Goal: Task Accomplishment & Management: Complete application form

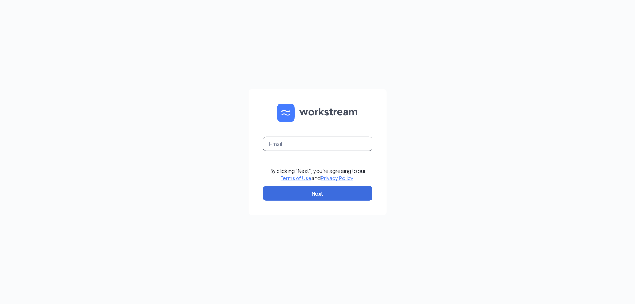
click at [292, 144] on input "text" at bounding box center [317, 143] width 109 height 15
type input "wendys60@calhounmc.com"
click at [311, 193] on button "Next" at bounding box center [317, 193] width 109 height 15
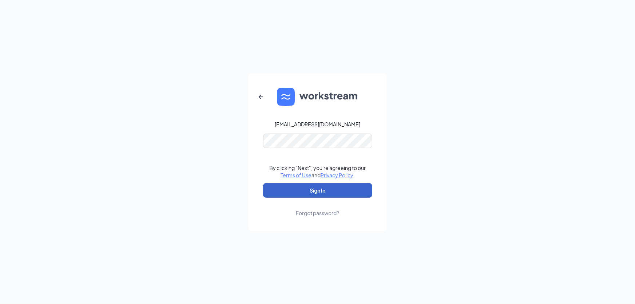
click at [320, 191] on button "Sign In" at bounding box center [317, 190] width 109 height 15
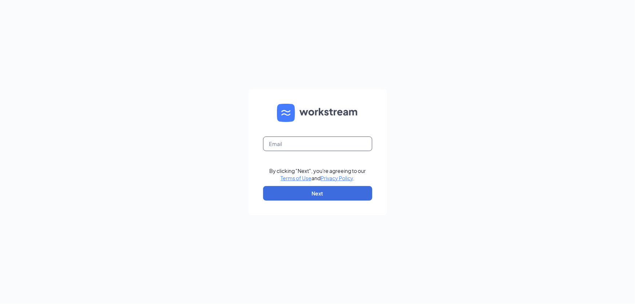
click at [282, 147] on input "text" at bounding box center [317, 143] width 109 height 15
type input "[EMAIL_ADDRESS][DOMAIN_NAME]"
click at [326, 192] on button "Next" at bounding box center [317, 193] width 109 height 15
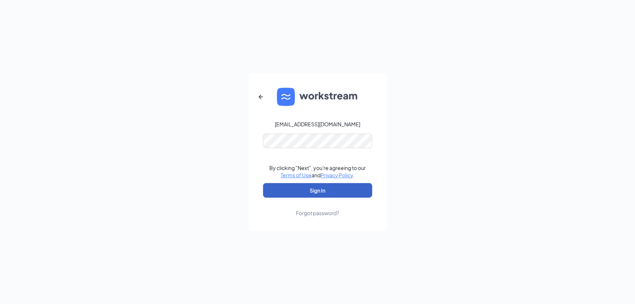
click at [313, 187] on button "Sign In" at bounding box center [317, 190] width 109 height 15
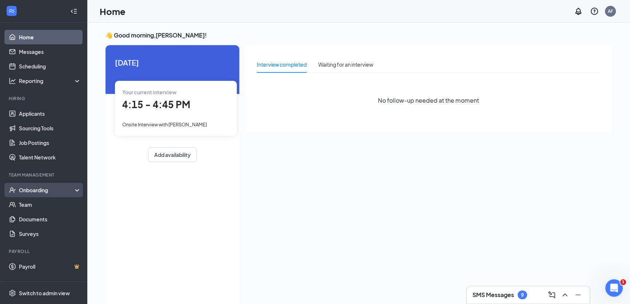
click at [41, 190] on div "Onboarding" at bounding box center [47, 189] width 56 height 7
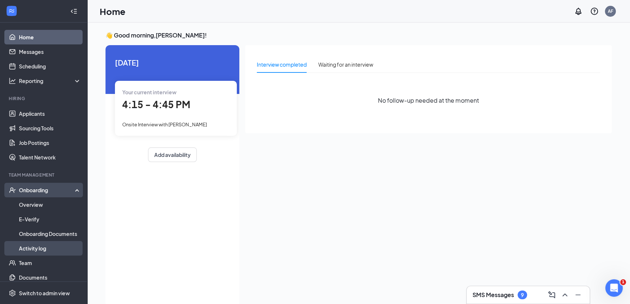
click at [39, 247] on link "Activity log" at bounding box center [50, 248] width 62 height 15
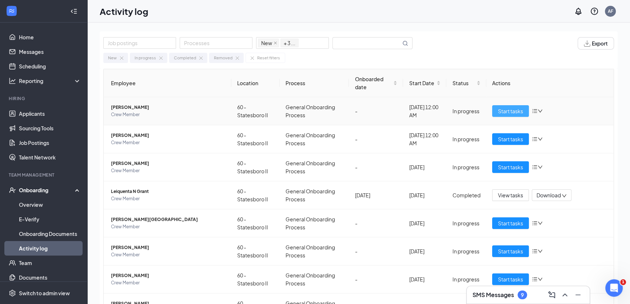
click at [509, 109] on span "Start tasks" at bounding box center [510, 111] width 25 height 8
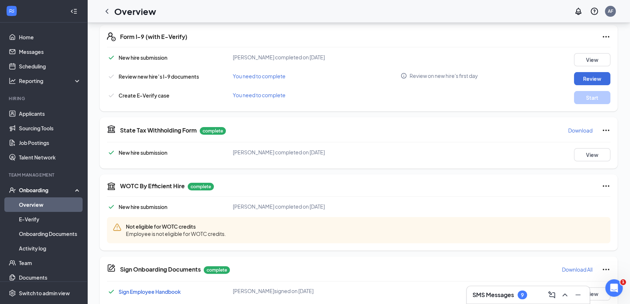
scroll to position [186, 0]
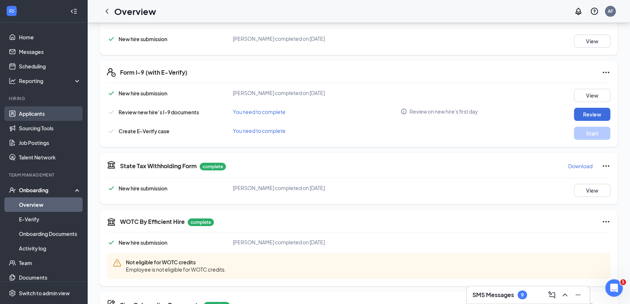
click at [33, 112] on link "Applicants" at bounding box center [50, 113] width 62 height 15
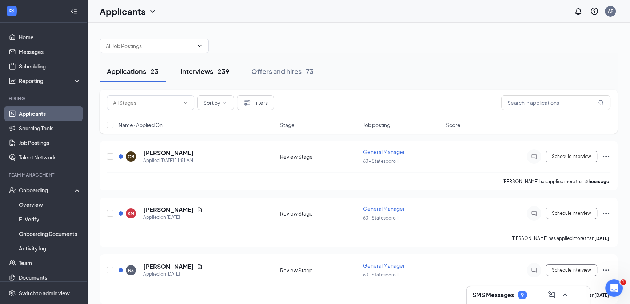
drag, startPoint x: 201, startPoint y: 75, endPoint x: 202, endPoint y: 71, distance: 3.7
click at [202, 73] on div "Interviews · 239" at bounding box center [204, 71] width 49 height 9
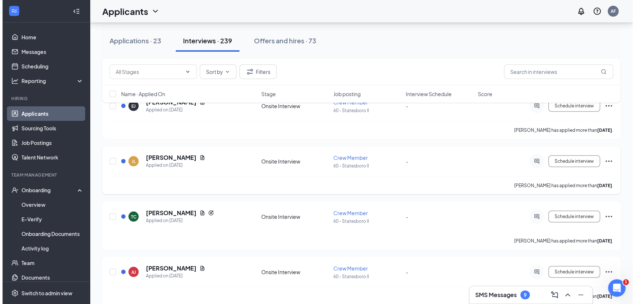
scroll to position [2778, 0]
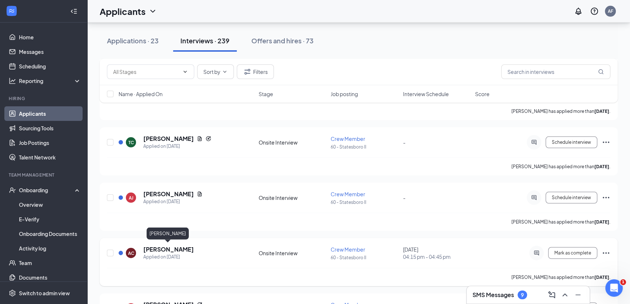
click at [169, 249] on h5 "Abby Carmichael" at bounding box center [168, 249] width 51 height 8
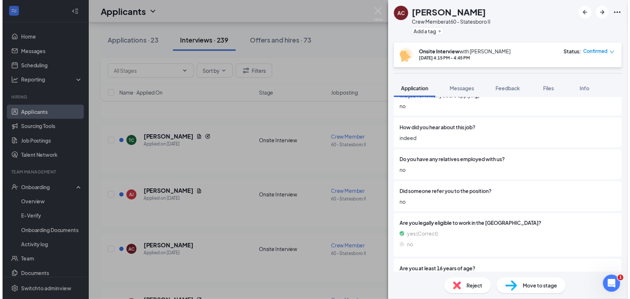
scroll to position [583, 0]
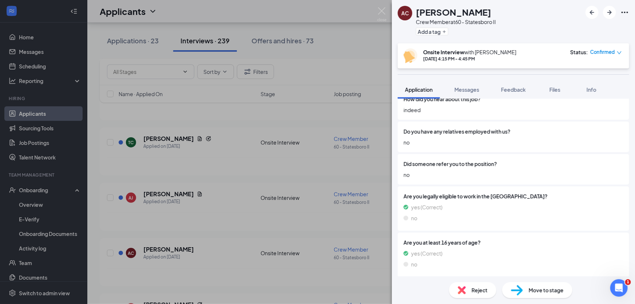
drag, startPoint x: 489, startPoint y: 188, endPoint x: 533, endPoint y: 208, distance: 47.7
click at [533, 208] on div "yes (Correct)" at bounding box center [513, 207] width 220 height 8
click at [31, 189] on div "AC Abby Carmichael Crew Member at 60 - Statesboro II Add a tag Onsite Interview…" at bounding box center [317, 152] width 635 height 304
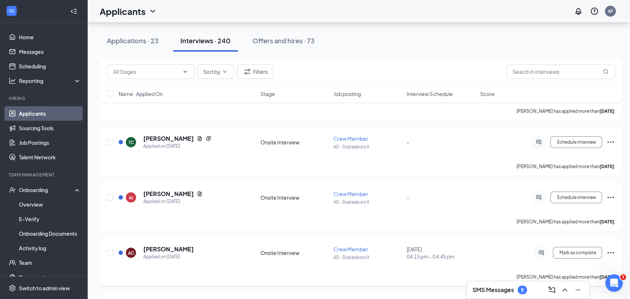
click at [612, 251] on icon "Ellipses" at bounding box center [611, 253] width 9 height 9
click at [563, 266] on p "Mark as hired" at bounding box center [578, 265] width 63 height 7
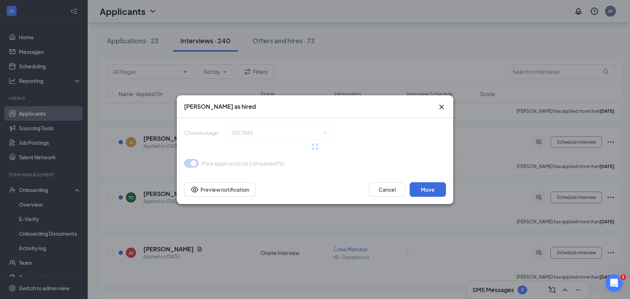
type input "Hiring Complete (final stage)"
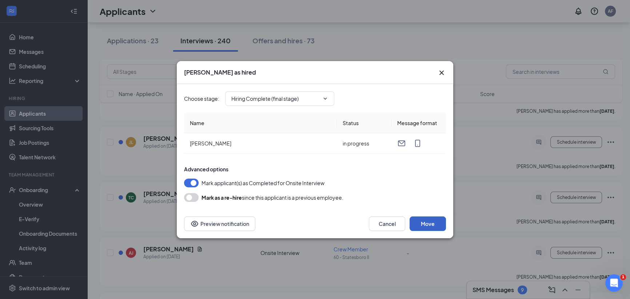
click at [432, 224] on button "Move" at bounding box center [428, 223] width 36 height 15
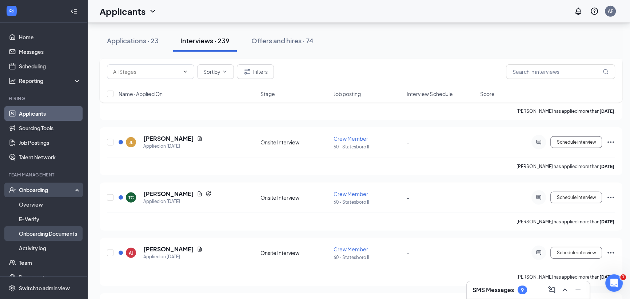
click at [50, 234] on link "Onboarding Documents" at bounding box center [50, 233] width 62 height 15
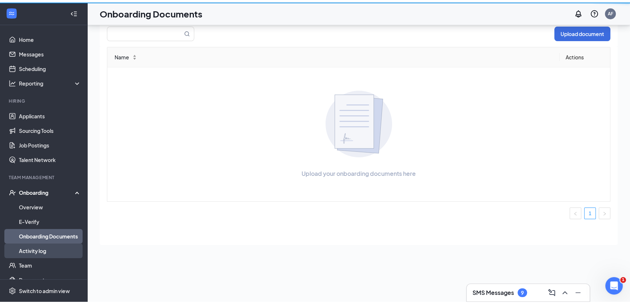
scroll to position [33, 0]
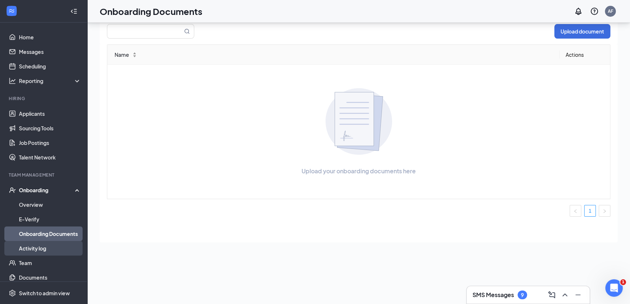
click at [40, 247] on link "Activity log" at bounding box center [50, 248] width 62 height 15
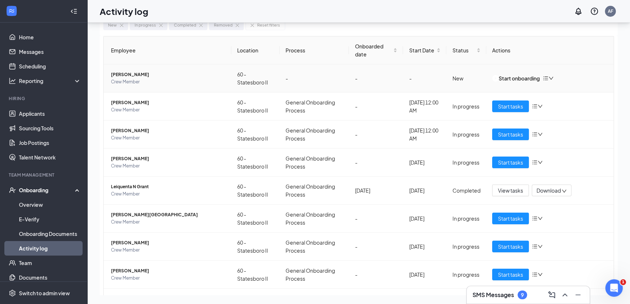
click at [549, 77] on icon "bars" at bounding box center [546, 78] width 6 height 6
click at [533, 92] on div "Remove from onboarding" at bounding box center [514, 89] width 62 height 8
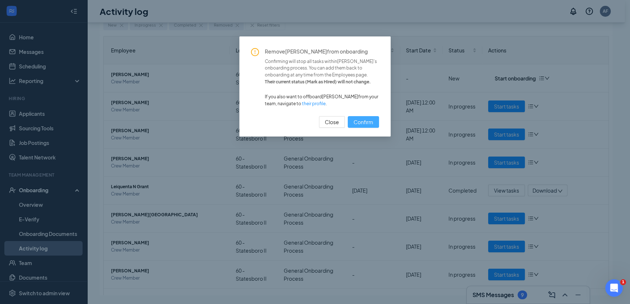
drag, startPoint x: 370, startPoint y: 120, endPoint x: 369, endPoint y: 124, distance: 4.5
click at [369, 124] on span "Confirm" at bounding box center [364, 122] width 20 height 8
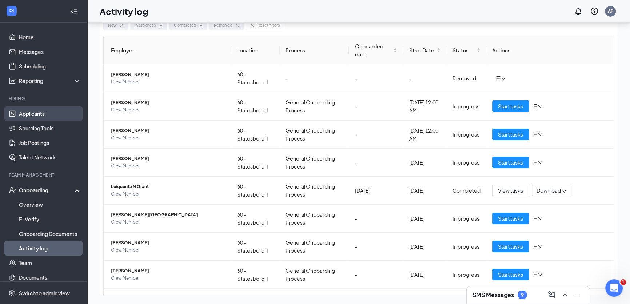
click at [25, 113] on link "Applicants" at bounding box center [50, 113] width 62 height 15
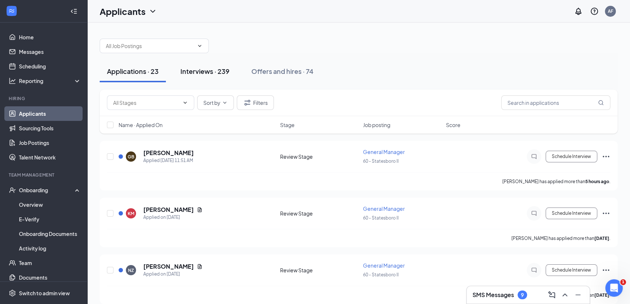
click at [201, 72] on div "Interviews · 239" at bounding box center [204, 71] width 49 height 9
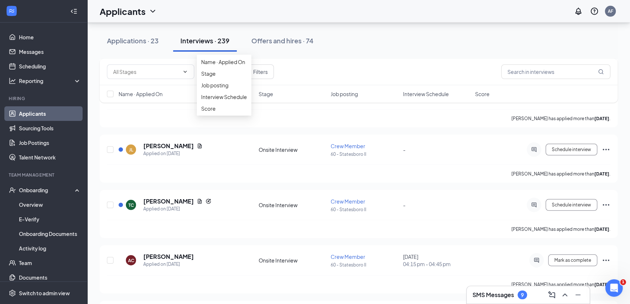
scroll to position [2778, 0]
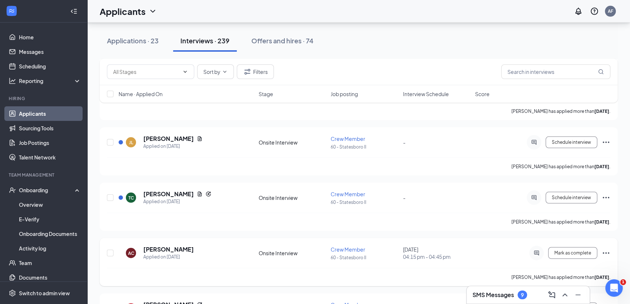
click at [606, 251] on icon "Ellipses" at bounding box center [606, 253] width 9 height 9
click at [559, 265] on p "Mark as hired" at bounding box center [573, 265] width 63 height 7
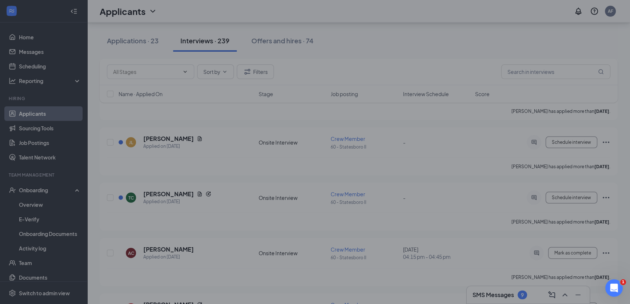
type input "Hiring Complete (final stage)"
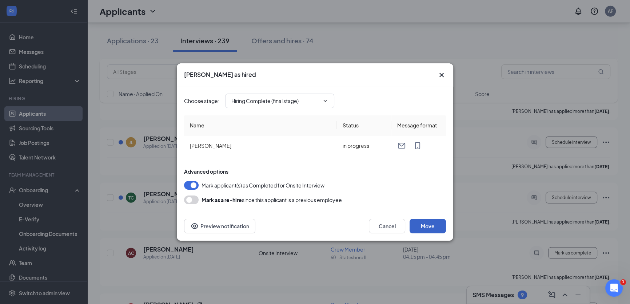
click at [434, 228] on button "Move" at bounding box center [428, 226] width 36 height 15
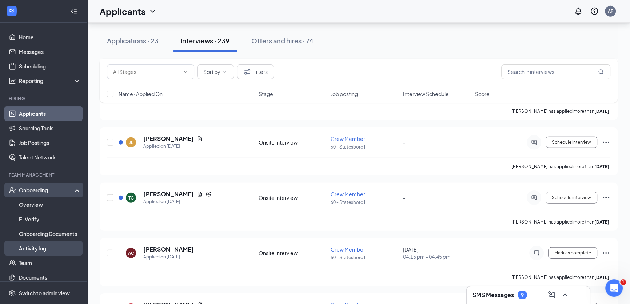
click at [38, 246] on link "Activity log" at bounding box center [50, 248] width 62 height 15
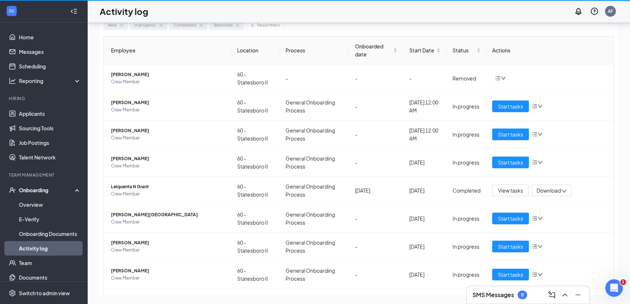
scroll to position [33, 0]
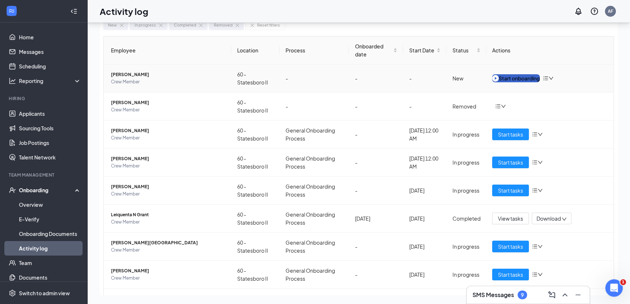
click at [524, 76] on div "Start onboarding" at bounding box center [516, 78] width 48 height 8
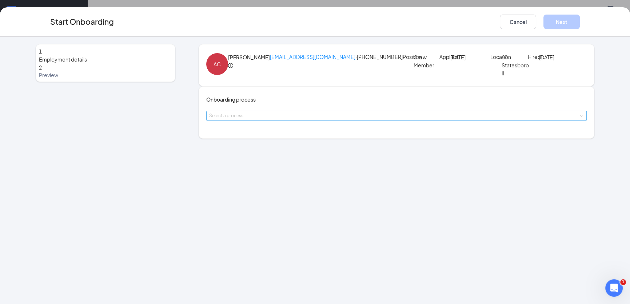
click at [306, 119] on div "Select a process" at bounding box center [394, 115] width 371 height 7
click at [278, 160] on span "General Onboarding Process" at bounding box center [250, 162] width 70 height 7
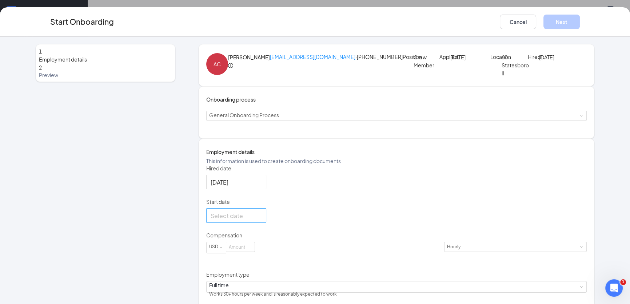
click at [262, 220] on div at bounding box center [236, 215] width 51 height 9
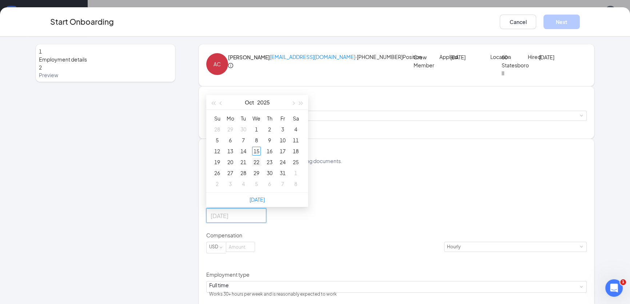
type input "Oct 22, 2025"
click at [261, 166] on div "22" at bounding box center [256, 162] width 9 height 9
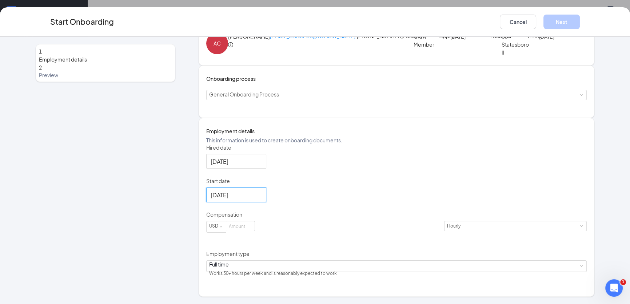
scroll to position [46, 0]
click at [255, 231] on input at bounding box center [240, 225] width 28 height 9
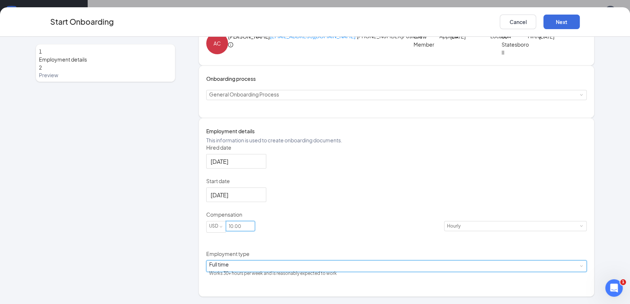
type input "10"
click at [318, 271] on div "Full time Works 30+ hours per week and is reasonably expected to work" at bounding box center [396, 266] width 375 height 11
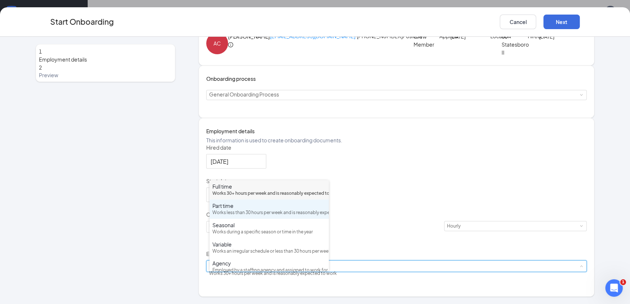
click at [236, 209] on div "Part time" at bounding box center [269, 205] width 114 height 7
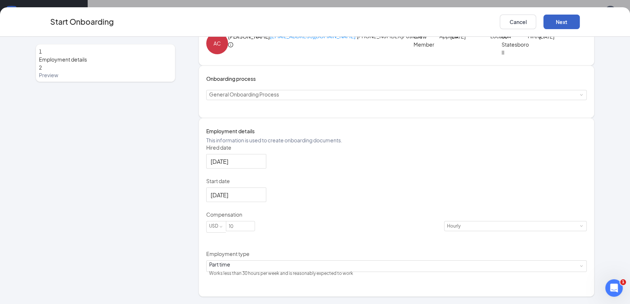
click at [564, 20] on button "Next" at bounding box center [562, 22] width 36 height 15
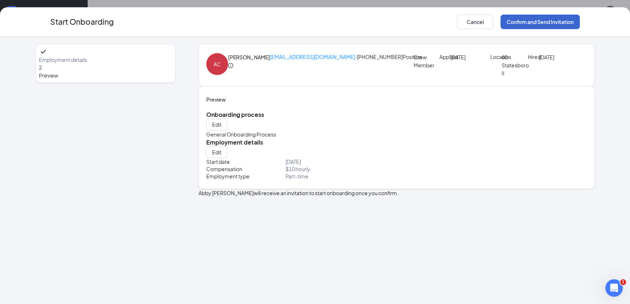
scroll to position [0, 0]
click at [562, 21] on button "Confirm and Send Invitation" at bounding box center [540, 22] width 79 height 15
